Goal: Information Seeking & Learning: Compare options

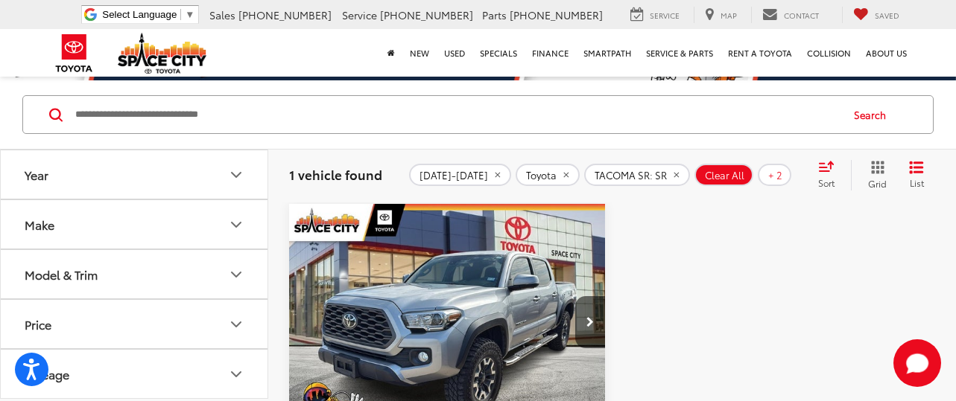
scroll to position [119, 0]
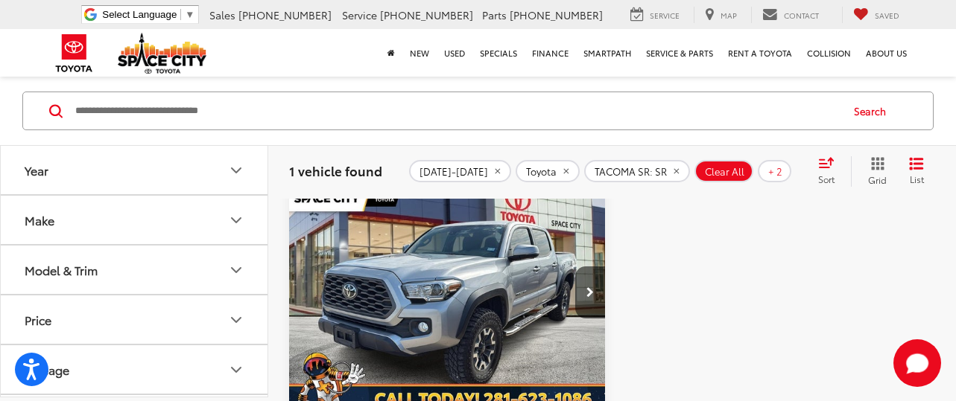
click at [234, 165] on icon "Year" at bounding box center [236, 171] width 18 height 18
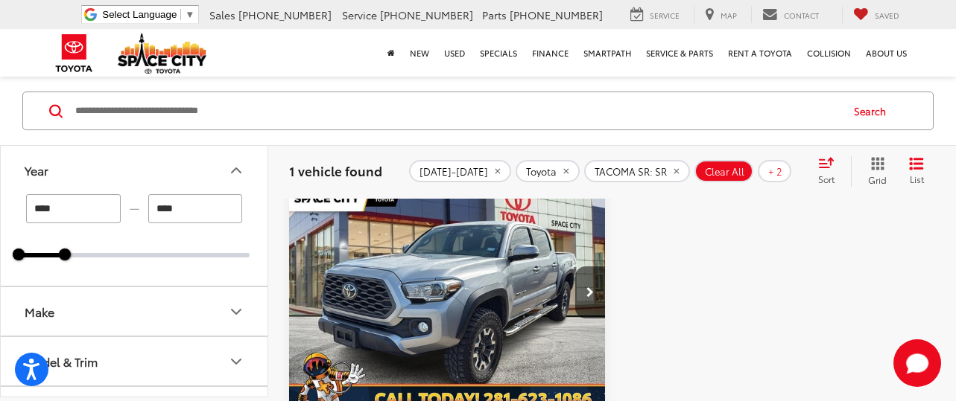
drag, startPoint x: 234, startPoint y: 165, endPoint x: 263, endPoint y: 235, distance: 75.1
click at [263, 235] on div "Year **** — **** 2020 2021 Make Model & Trim Price ****** — ****** 30000 36000 …" at bounding box center [134, 271] width 267 height 252
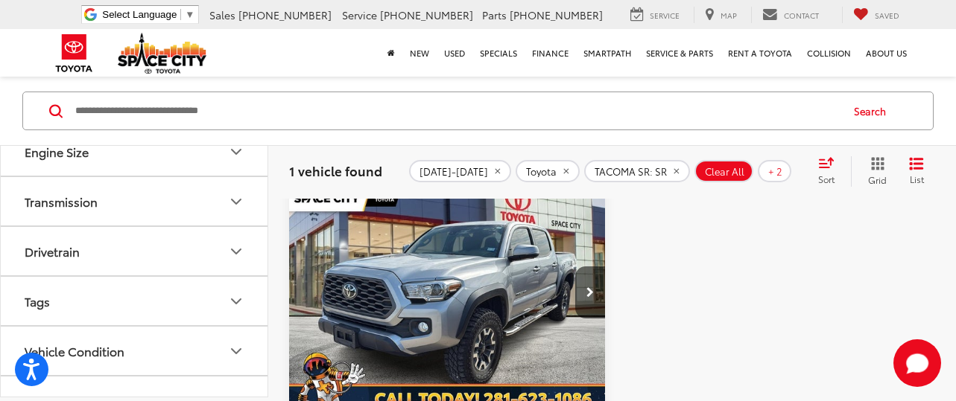
scroll to position [738, 0]
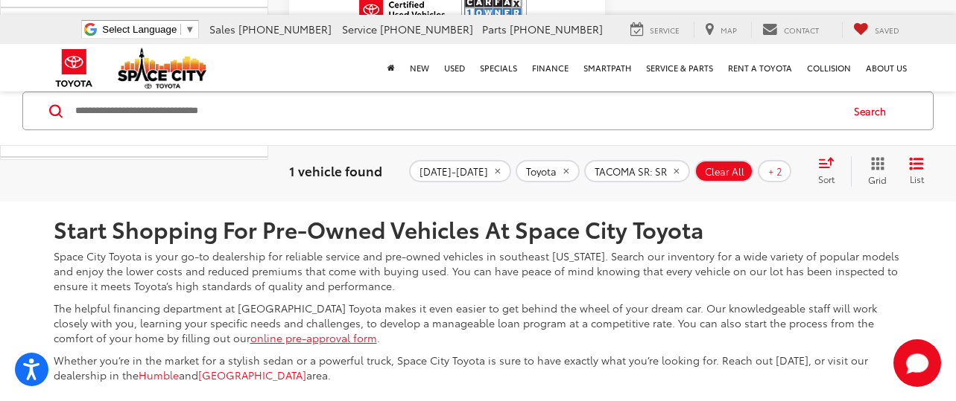
scroll to position [1151, 0]
